Goal: Information Seeking & Learning: Check status

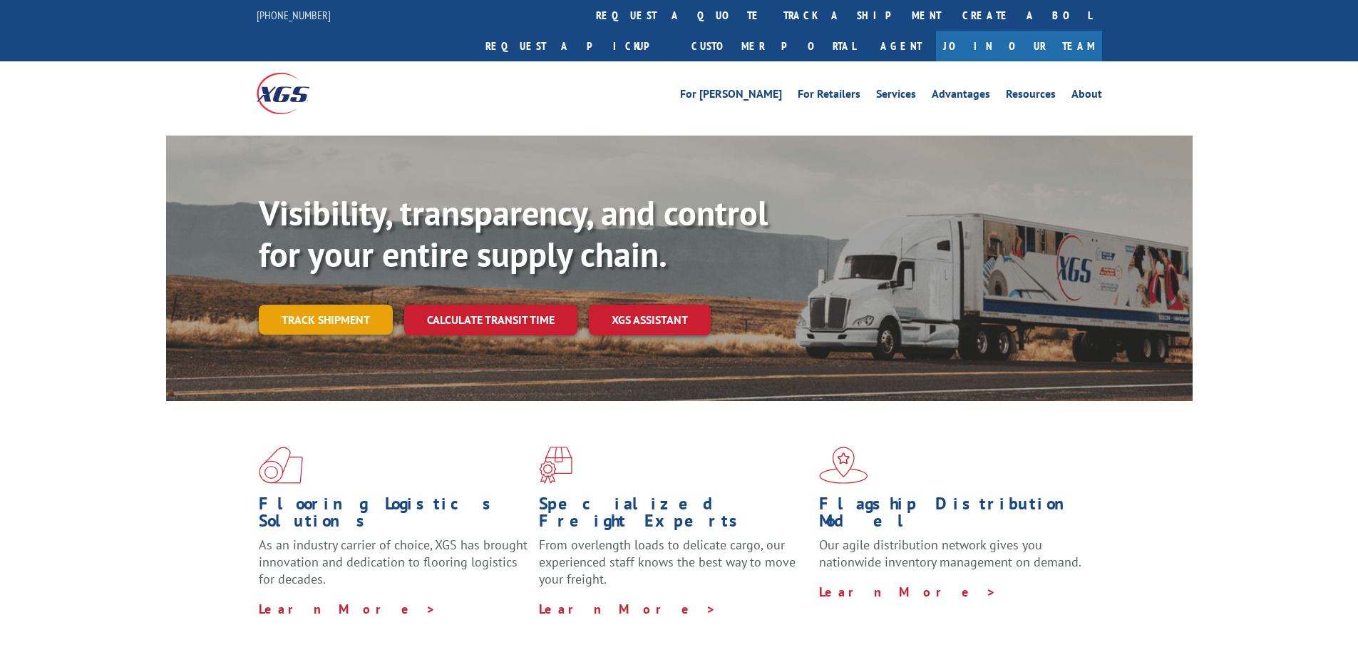
click at [320, 304] on link "Track shipment" at bounding box center [326, 319] width 134 height 30
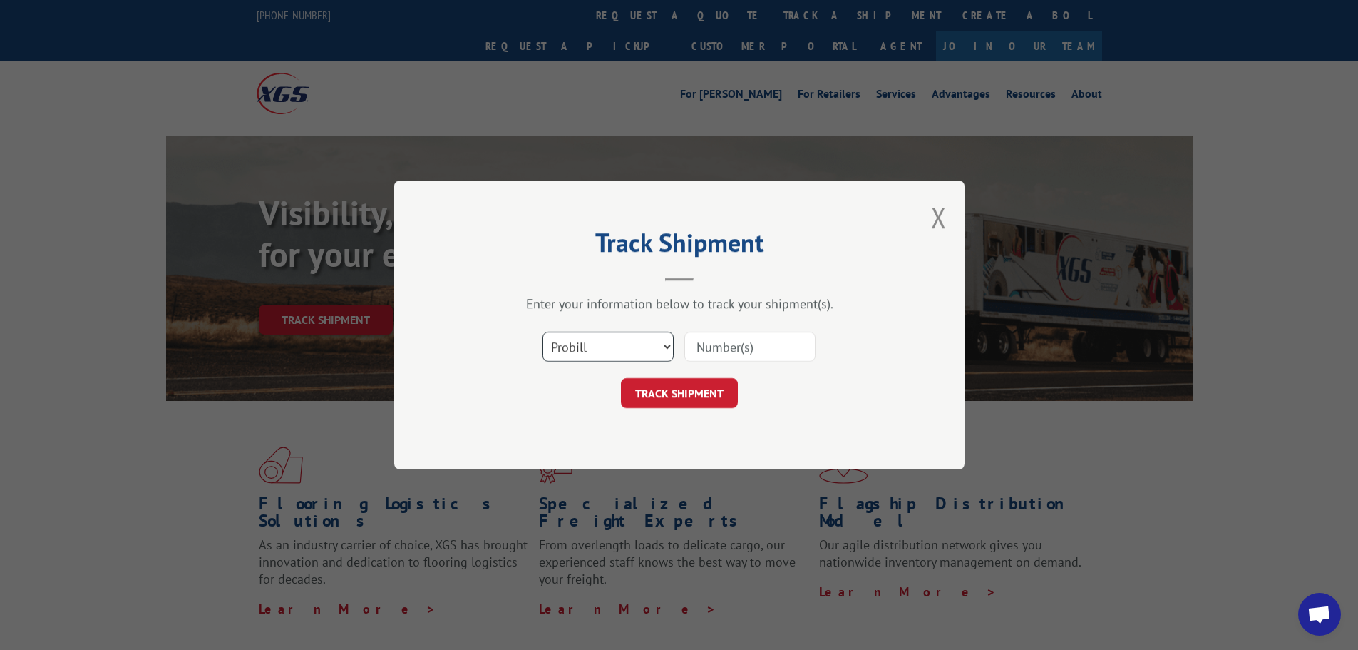
click at [656, 346] on select "Select category... Probill BOL PO" at bounding box center [608, 347] width 131 height 30
click at [543, 332] on select "Select category... Probill BOL PO" at bounding box center [608, 347] width 131 height 30
click at [598, 354] on select "Select category... Probill BOL PO" at bounding box center [608, 347] width 131 height 30
select select "bol"
click at [543, 332] on select "Select category... Probill BOL PO" at bounding box center [608, 347] width 131 height 30
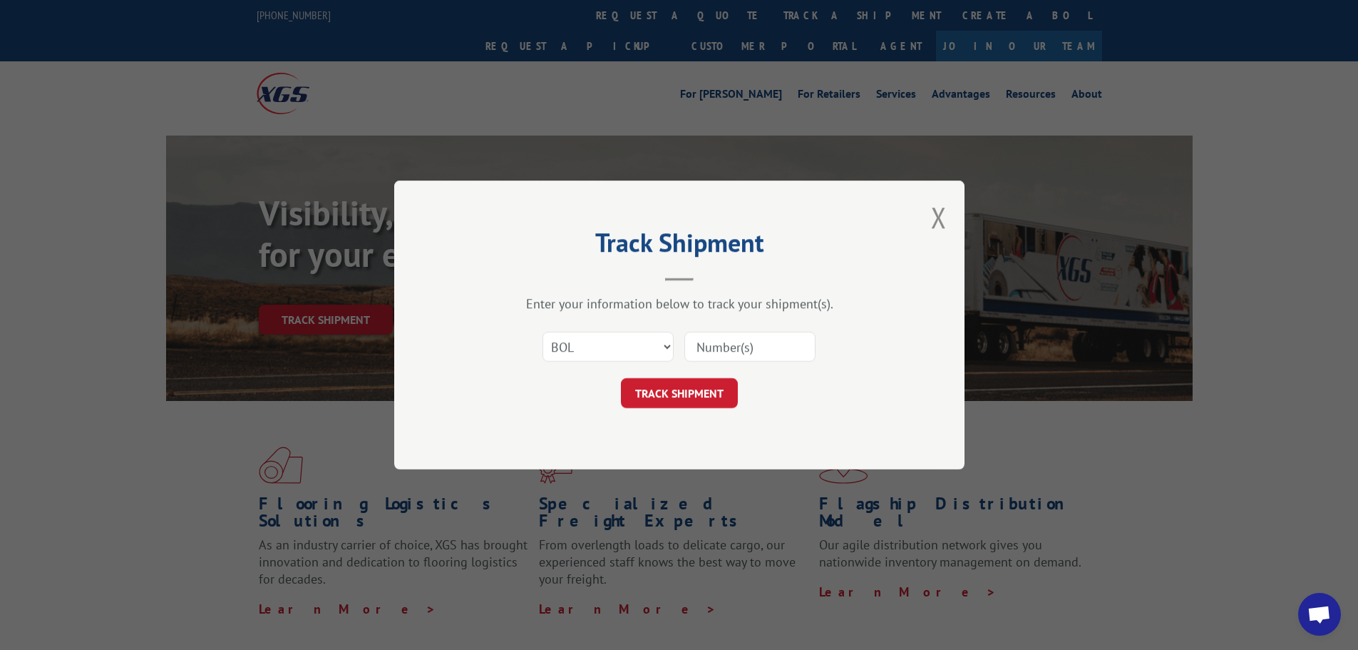
click at [737, 354] on input at bounding box center [750, 347] width 131 height 30
type input "54400080"
click at [706, 391] on button "TRACK SHIPMENT" at bounding box center [679, 393] width 117 height 30
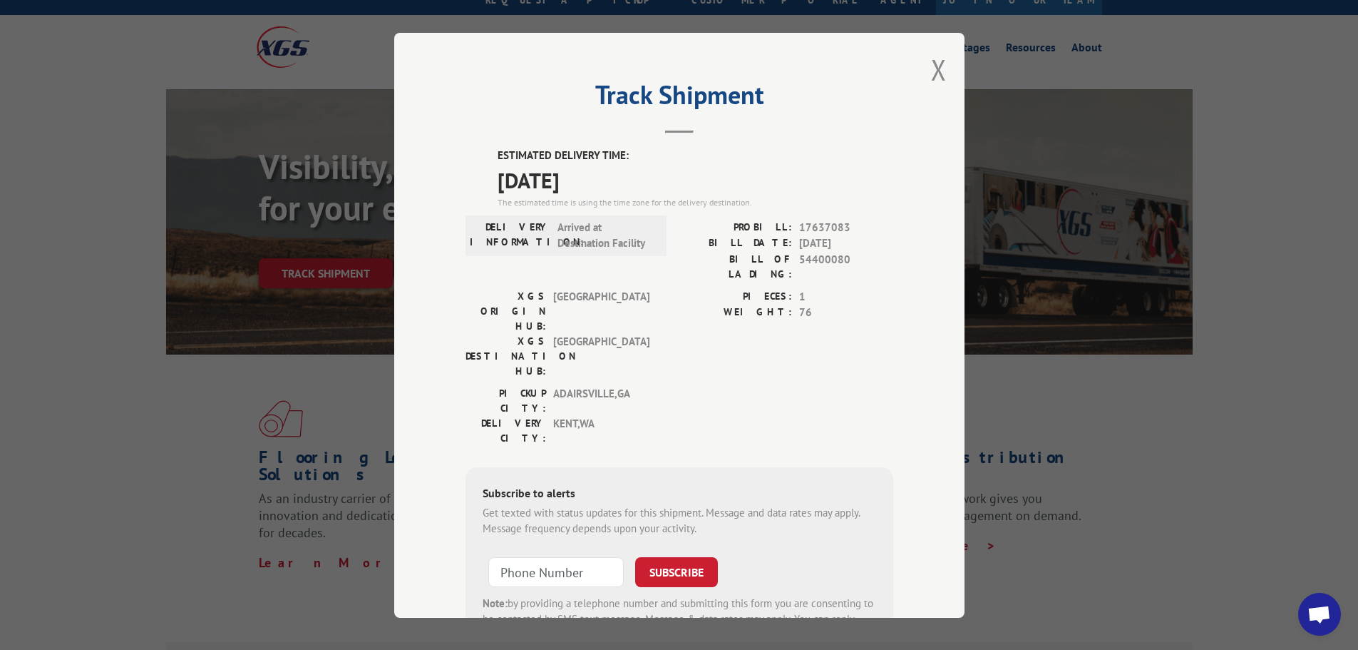
scroll to position [71, 0]
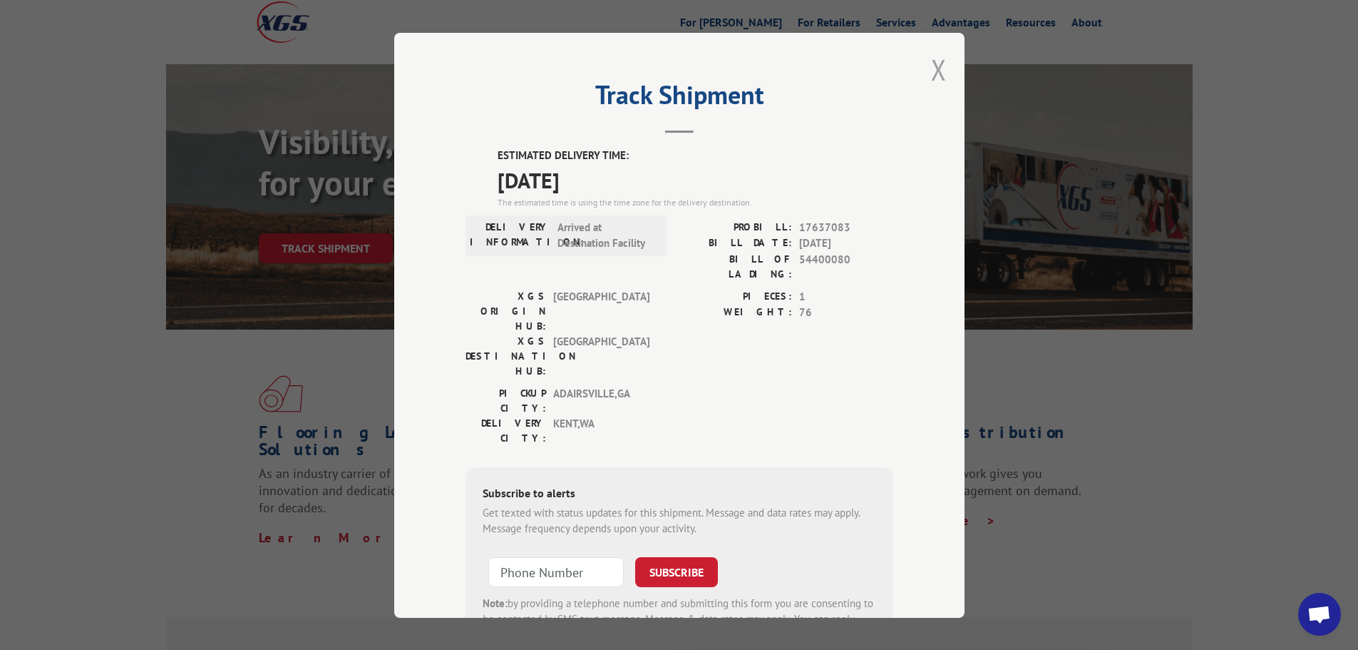
click at [940, 71] on button "Close modal" at bounding box center [939, 70] width 16 height 38
